Goal: Find specific page/section: Find specific page/section

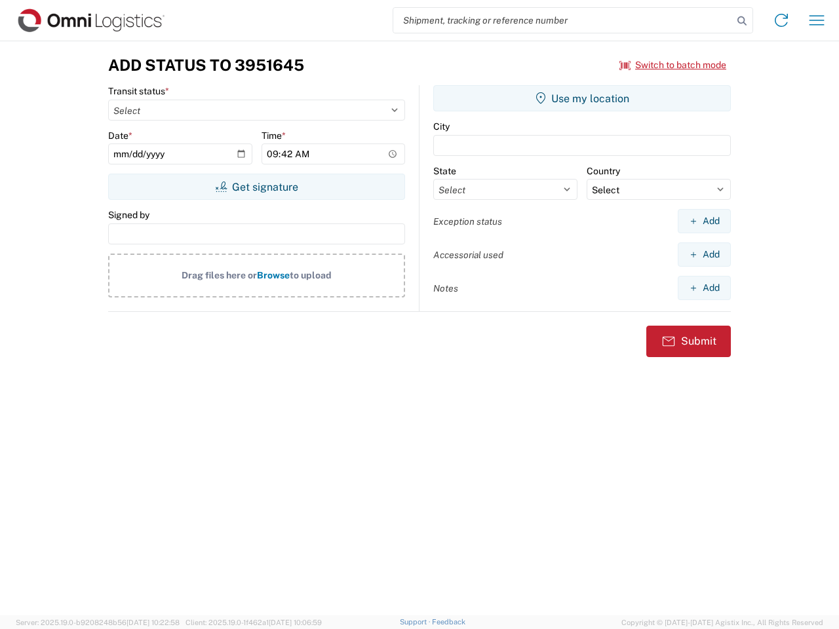
click at [563, 20] on input "search" at bounding box center [563, 20] width 340 height 25
click at [742, 21] on icon at bounding box center [742, 21] width 18 height 18
click at [781, 20] on icon at bounding box center [781, 20] width 21 height 21
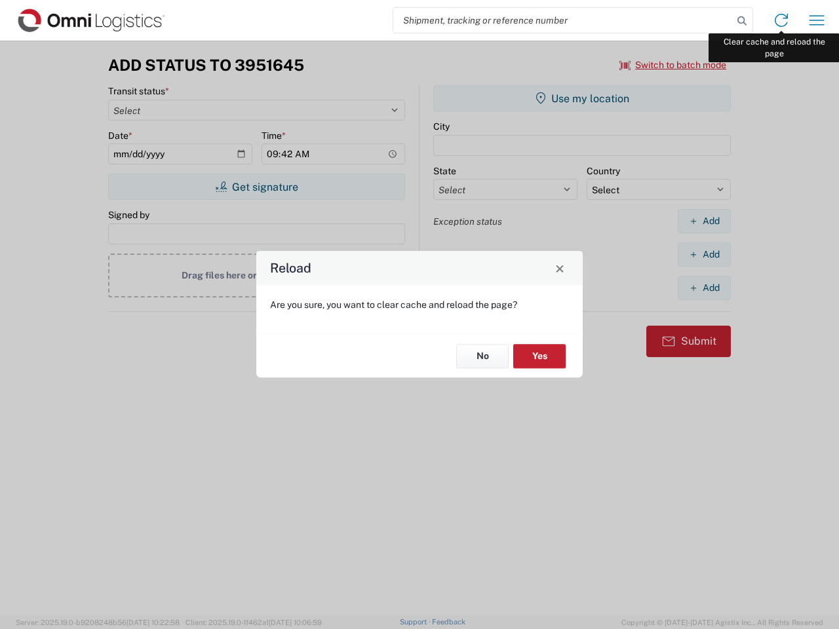
click at [817, 20] on div "Reload Are you sure, you want to clear cache and reload the page? No Yes" at bounding box center [419, 314] width 839 height 629
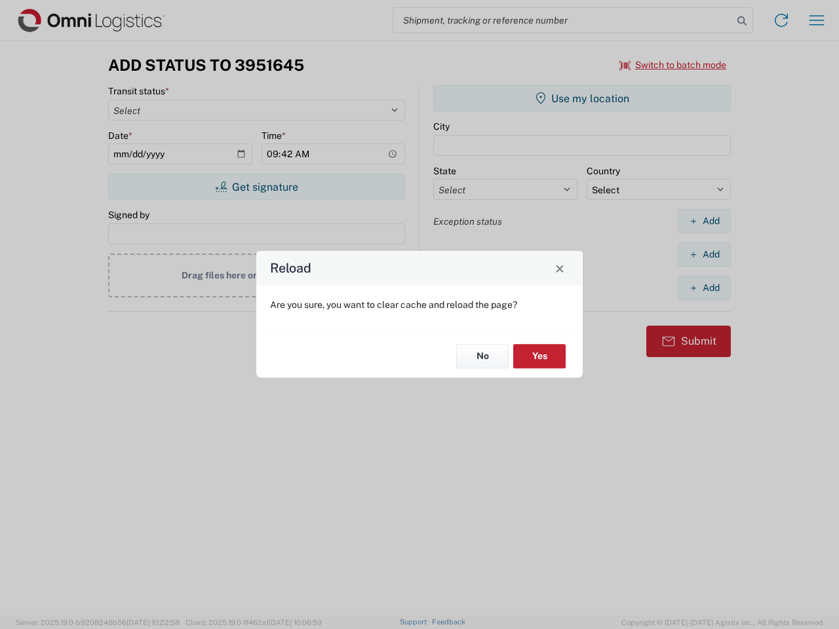
click at [673, 65] on div "Reload Are you sure, you want to clear cache and reload the page? No Yes" at bounding box center [419, 314] width 839 height 629
click at [256, 187] on div "Reload Are you sure, you want to clear cache and reload the page? No Yes" at bounding box center [419, 314] width 839 height 629
click at [582, 98] on div "Reload Are you sure, you want to clear cache and reload the page? No Yes" at bounding box center [419, 314] width 839 height 629
click at [704, 221] on div "Reload Are you sure, you want to clear cache and reload the page? No Yes" at bounding box center [419, 314] width 839 height 629
click at [704, 254] on div "Reload Are you sure, you want to clear cache and reload the page? No Yes" at bounding box center [419, 314] width 839 height 629
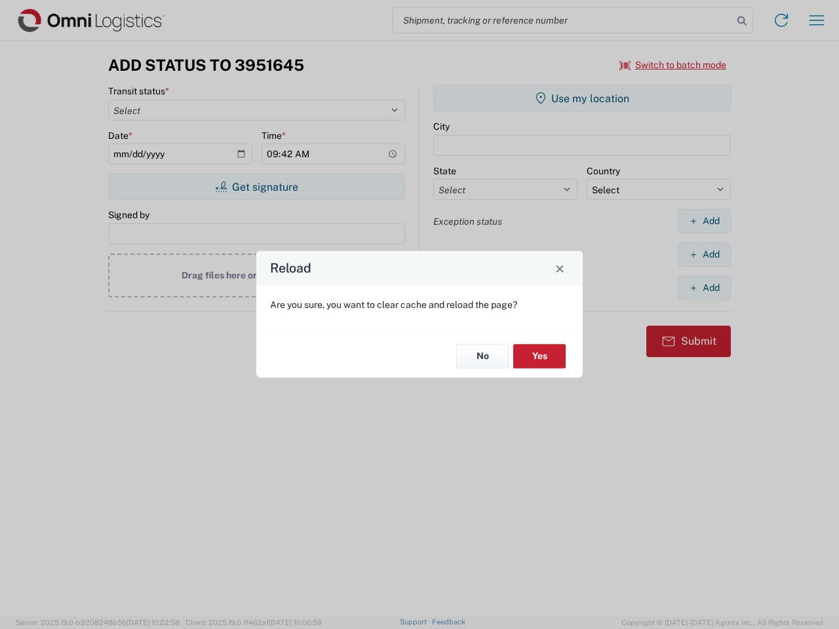
click at [704, 288] on div "Reload Are you sure, you want to clear cache and reload the page? No Yes" at bounding box center [419, 314] width 839 height 629
